Goal: Task Accomplishment & Management: Manage account settings

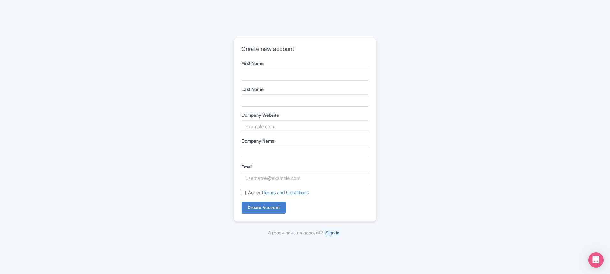
click at [335, 234] on link "Sign in" at bounding box center [332, 232] width 19 height 11
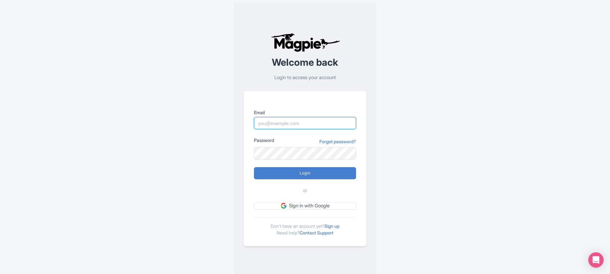
click at [295, 123] on input "Email" at bounding box center [305, 123] width 102 height 12
click at [320, 199] on form "Email Password Forgot password? Login or Sign in with Google" at bounding box center [305, 159] width 102 height 101
click at [320, 206] on link "Sign in with Google" at bounding box center [305, 206] width 102 height 8
